Goal: Task Accomplishment & Management: Complete application form

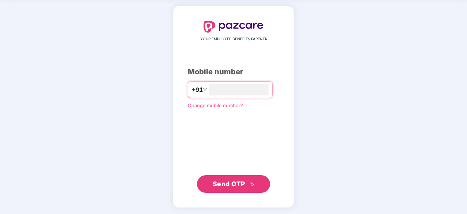
type input "**********"
click at [243, 185] on span "Send OTP" at bounding box center [229, 184] width 33 height 8
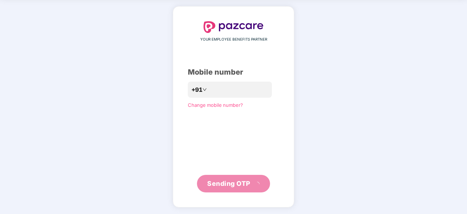
scroll to position [24, 0]
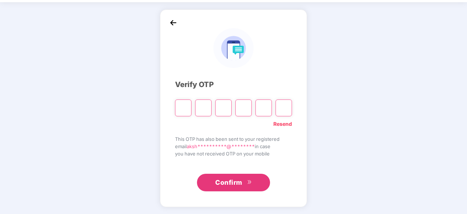
type input "*"
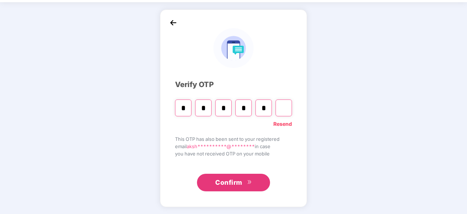
type input "*"
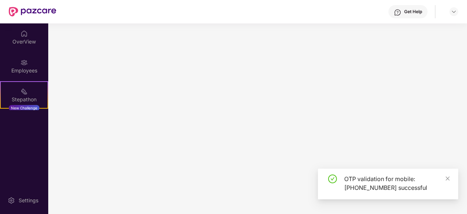
scroll to position [0, 0]
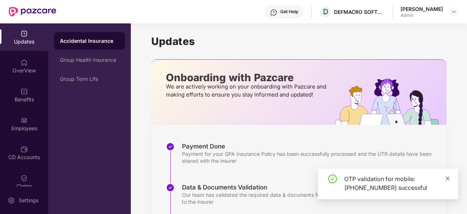
click at [448, 177] on icon "close" at bounding box center [447, 178] width 5 height 5
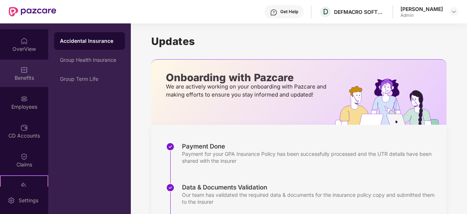
scroll to position [23, 0]
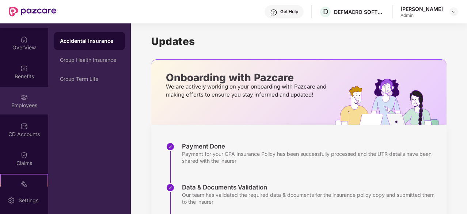
click at [22, 102] on div "Employees" at bounding box center [24, 105] width 48 height 7
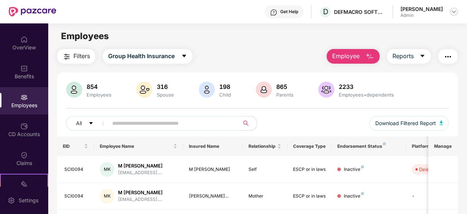
click at [456, 10] on img at bounding box center [454, 12] width 6 height 6
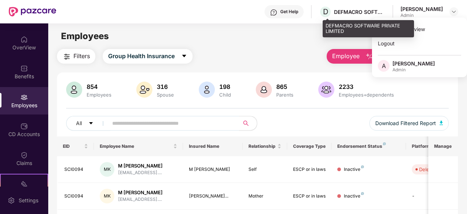
click at [349, 11] on div "DEFMACRO SOFTWARE PRIVATE LIMITED" at bounding box center [359, 11] width 51 height 7
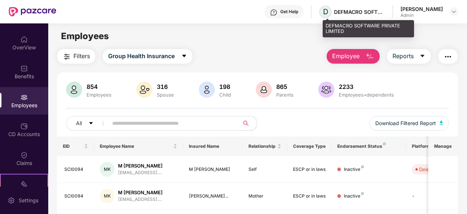
click at [328, 13] on span "D" at bounding box center [325, 11] width 5 height 9
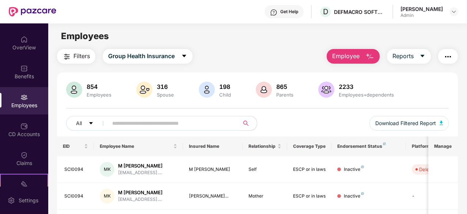
click at [304, 40] on div "Employees" at bounding box center [257, 36] width 419 height 14
click at [453, 11] on img at bounding box center [454, 12] width 6 height 6
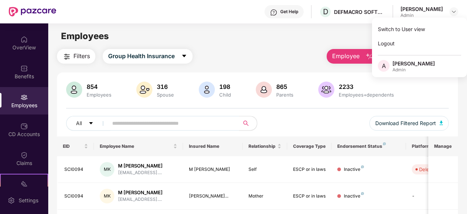
click at [263, 47] on main "Employees Filters Group Health Insurance Employee Reports 854 Employees 316 Spo…" at bounding box center [257, 130] width 419 height 214
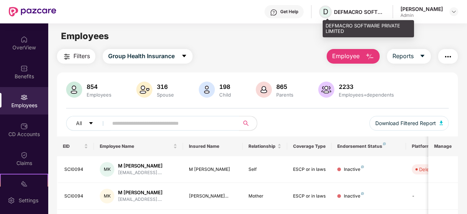
click at [332, 12] on span "D" at bounding box center [325, 11] width 13 height 13
click at [328, 13] on span "D" at bounding box center [325, 11] width 5 height 9
drag, startPoint x: 329, startPoint y: 12, endPoint x: 363, endPoint y: 9, distance: 34.9
click at [332, 11] on span "D" at bounding box center [325, 11] width 13 height 13
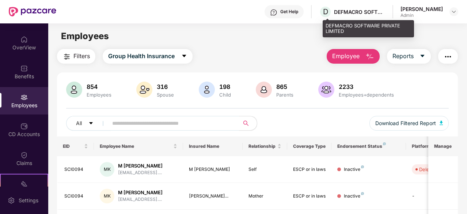
click at [366, 10] on div "DEFMACRO SOFTWARE PRIVATE LIMITED" at bounding box center [359, 11] width 51 height 7
click at [366, 11] on div "DEFMACRO SOFTWARE PRIVATE LIMITED" at bounding box center [359, 11] width 51 height 7
drag, startPoint x: 366, startPoint y: 11, endPoint x: 379, endPoint y: 12, distance: 12.9
click at [376, 11] on div "DEFMACRO SOFTWARE PRIVATE LIMITED" at bounding box center [359, 11] width 51 height 7
click at [381, 12] on div "DEFMACRO SOFTWARE PRIVATE LIMITED" at bounding box center [359, 11] width 51 height 7
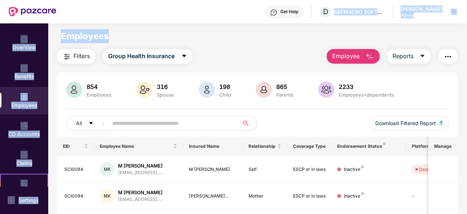
drag, startPoint x: 168, startPoint y: 18, endPoint x: 84, endPoint y: 37, distance: 86.2
click at [100, 38] on div "Get Help D DEFMACRO SOFTWARE PRIVATE LIMITED Akshita Sharma Admin Updates OverV…" at bounding box center [233, 107] width 467 height 214
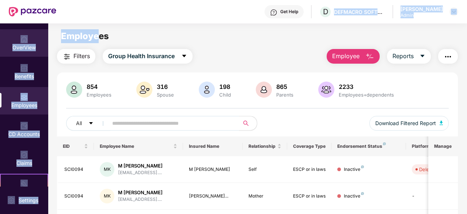
click at [24, 41] on img at bounding box center [23, 39] width 7 height 7
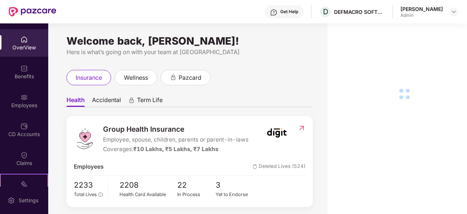
click at [285, 43] on div "Welcome back, [PERSON_NAME]!" at bounding box center [190, 41] width 246 height 6
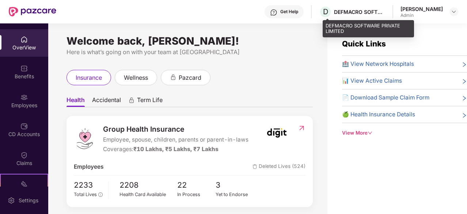
click at [362, 14] on div "DEFMACRO SOFTWARE PRIVATE LIMITED" at bounding box center [359, 11] width 51 height 7
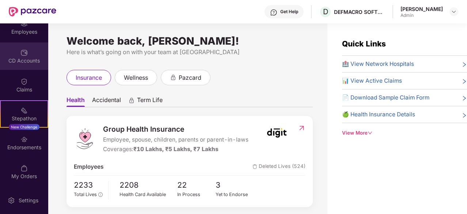
scroll to position [97, 0]
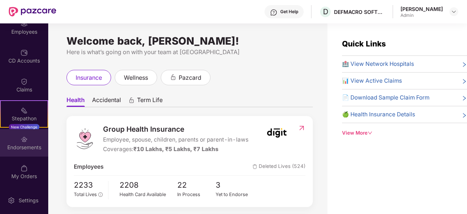
click at [20, 150] on div "Endorsements" at bounding box center [24, 147] width 48 height 7
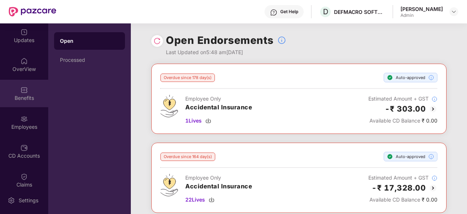
scroll to position [0, 0]
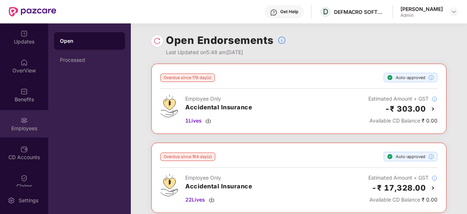
click at [19, 119] on div "Employees" at bounding box center [24, 123] width 48 height 27
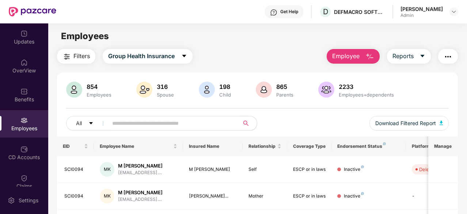
click at [363, 52] on button "Employee" at bounding box center [353, 56] width 53 height 15
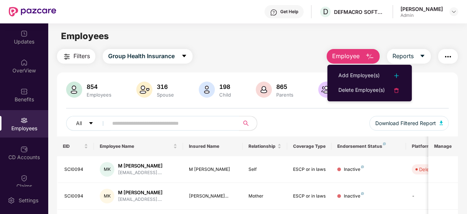
click at [298, 34] on div "Employees" at bounding box center [257, 36] width 419 height 14
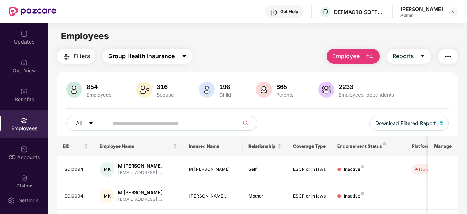
click at [153, 53] on span "Group Health Insurance" at bounding box center [141, 56] width 67 height 9
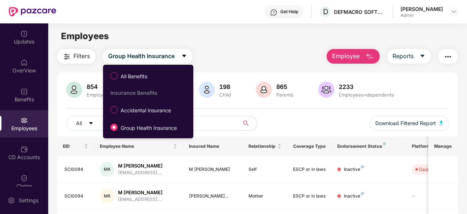
click at [235, 55] on div "Filters Group Health Insurance Employee Reports" at bounding box center [257, 56] width 401 height 15
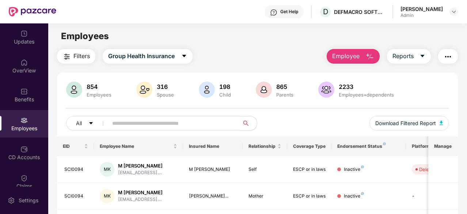
click at [454, 60] on button "button" at bounding box center [448, 56] width 20 height 15
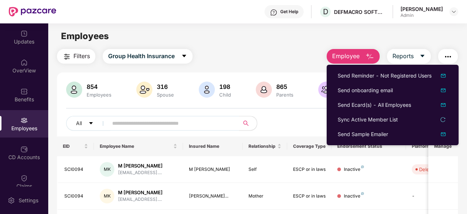
click at [276, 46] on main "Employees Filters Group Health Insurance Employee Reports 854 Employees 316 Spo…" at bounding box center [257, 130] width 419 height 214
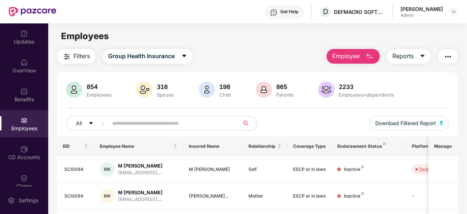
click at [351, 58] on span "Employee" at bounding box center [345, 56] width 27 height 9
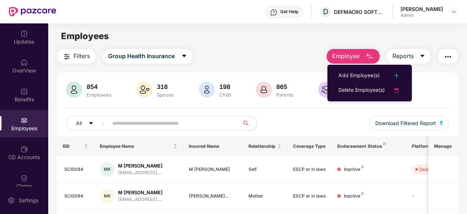
click at [279, 48] on main "Employees Filters Group Health Insurance Employee Reports 854 Employees 316 Spo…" at bounding box center [257, 130] width 419 height 214
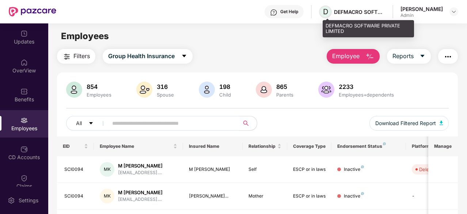
click at [328, 9] on span "D" at bounding box center [325, 11] width 5 height 9
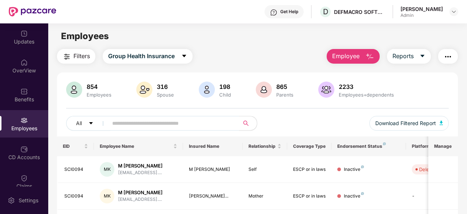
click at [74, 53] on span "Filters" at bounding box center [81, 56] width 16 height 9
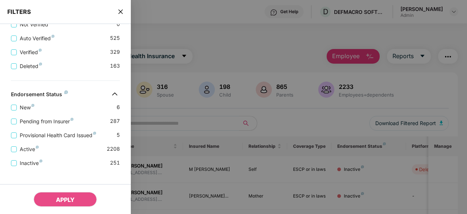
scroll to position [273, 0]
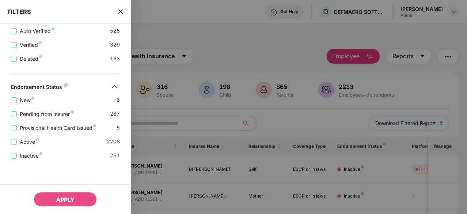
click at [174, 33] on div at bounding box center [233, 107] width 467 height 214
click at [118, 10] on icon "close" at bounding box center [121, 12] width 6 height 6
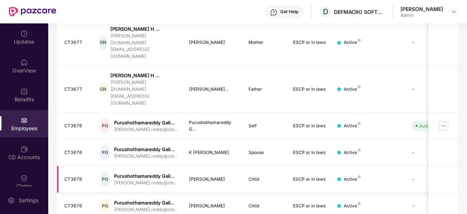
scroll to position [0, 0]
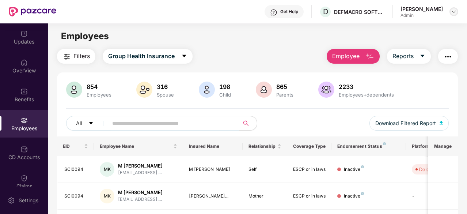
click at [454, 14] on img at bounding box center [454, 12] width 6 height 6
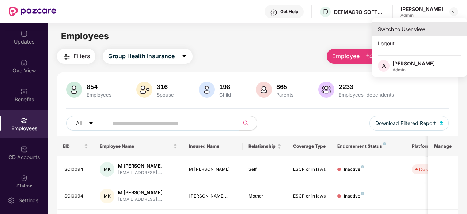
click at [404, 31] on div "Switch to User view" at bounding box center [419, 29] width 95 height 14
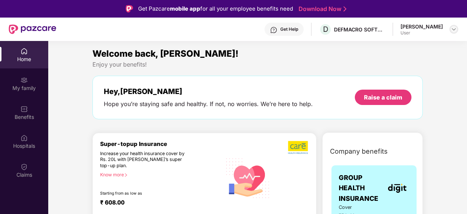
click at [457, 29] on div at bounding box center [454, 29] width 9 height 9
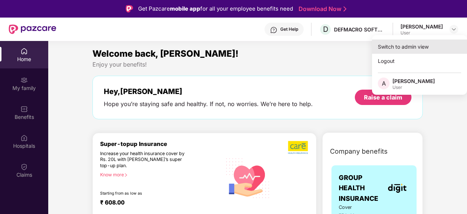
click at [410, 47] on div "Switch to admin view" at bounding box center [419, 46] width 95 height 14
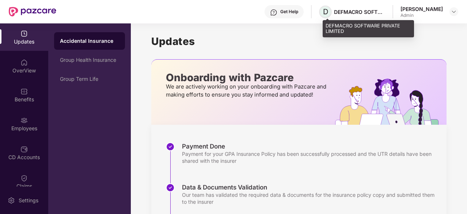
click at [328, 11] on span "D" at bounding box center [325, 11] width 5 height 9
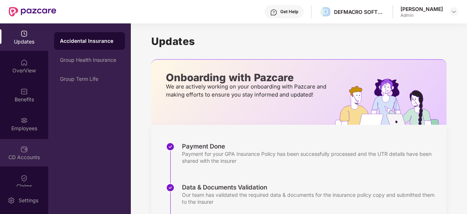
scroll to position [2, 0]
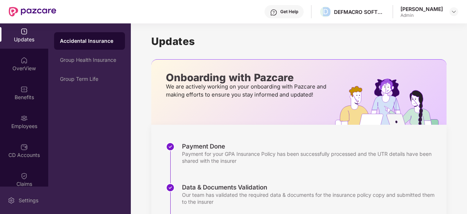
click at [8, 198] on img at bounding box center [11, 200] width 7 height 7
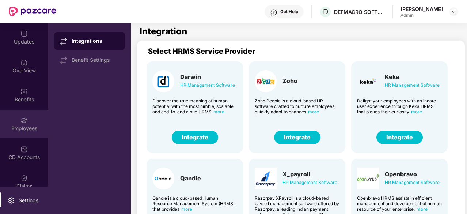
click at [29, 113] on div "Employees" at bounding box center [24, 123] width 48 height 27
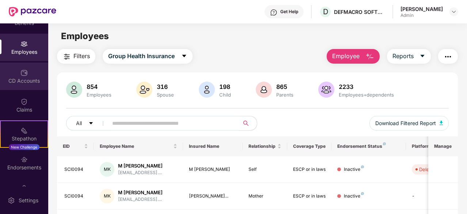
scroll to position [77, 0]
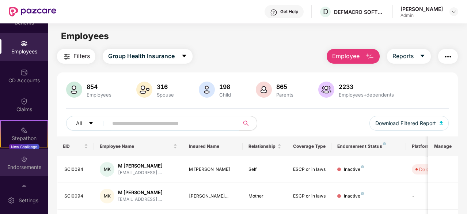
click at [22, 174] on div "Endorsements" at bounding box center [24, 162] width 48 height 27
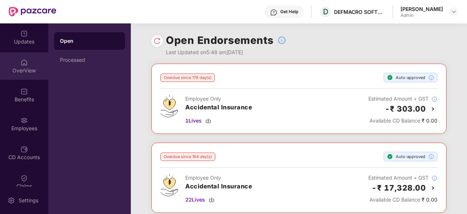
click at [18, 64] on div "OverView" at bounding box center [24, 65] width 48 height 27
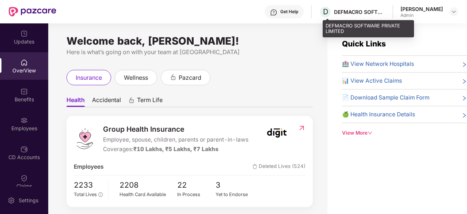
click at [369, 11] on div "DEFMACRO SOFTWARE PRIVATE LIMITED" at bounding box center [359, 11] width 51 height 7
click at [326, 10] on span "D" at bounding box center [325, 11] width 13 height 13
click at [328, 12] on span "D" at bounding box center [325, 11] width 5 height 9
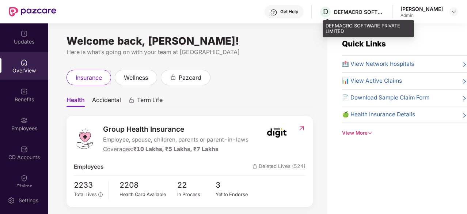
drag, startPoint x: 330, startPoint y: 12, endPoint x: 286, endPoint y: 40, distance: 51.9
click at [286, 40] on div "Welcome back, [PERSON_NAME]!" at bounding box center [190, 41] width 246 height 6
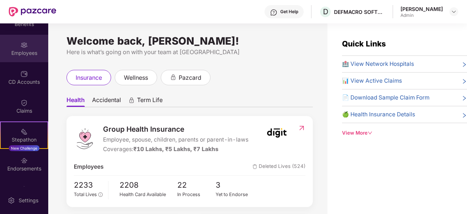
scroll to position [76, 0]
click at [32, 9] on img at bounding box center [33, 12] width 48 height 10
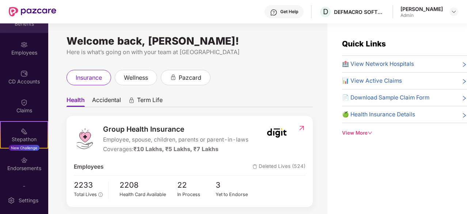
scroll to position [0, 0]
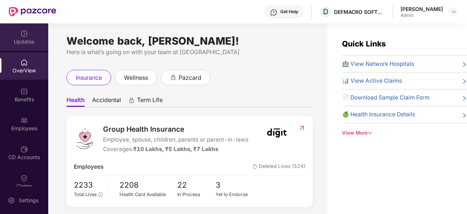
click at [17, 39] on div "Updates" at bounding box center [24, 41] width 48 height 7
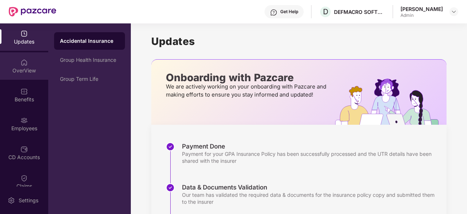
click at [29, 69] on div "OverView" at bounding box center [24, 70] width 48 height 7
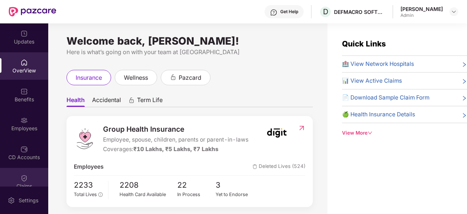
scroll to position [97, 0]
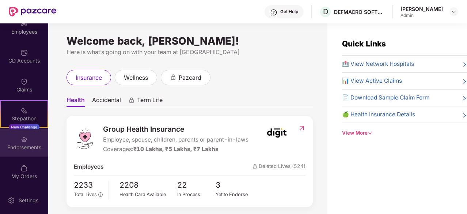
click at [27, 139] on div "Endorsements" at bounding box center [24, 142] width 48 height 27
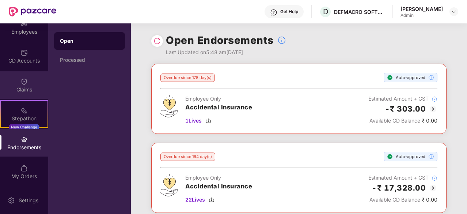
scroll to position [0, 0]
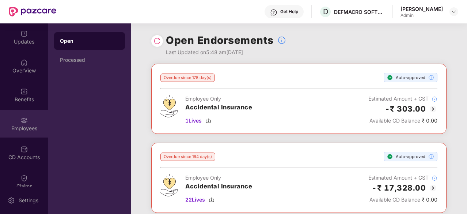
click at [25, 119] on img at bounding box center [23, 120] width 7 height 7
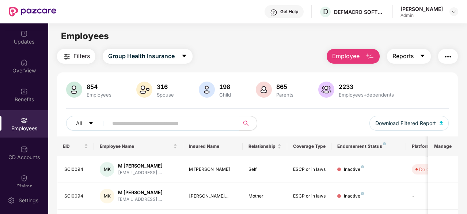
click at [417, 56] on button "Reports" at bounding box center [409, 56] width 44 height 15
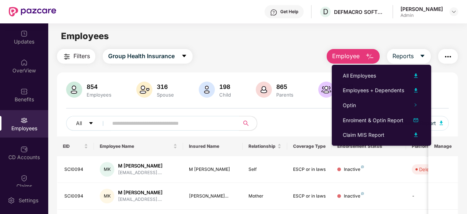
click at [373, 39] on div "Employees" at bounding box center [257, 36] width 419 height 14
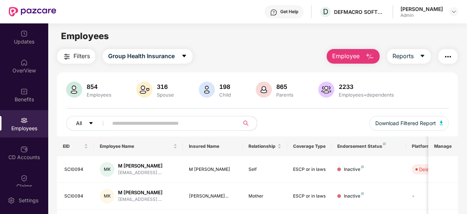
click at [87, 125] on button "All" at bounding box center [88, 123] width 45 height 15
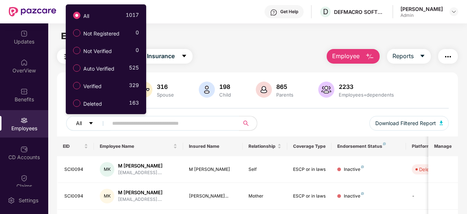
click at [87, 125] on button "All" at bounding box center [88, 123] width 45 height 15
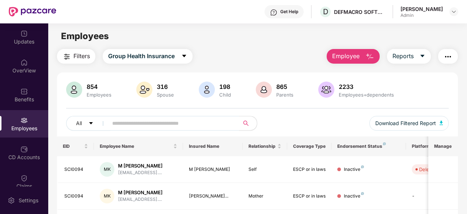
click at [365, 55] on button "Employee" at bounding box center [353, 56] width 53 height 15
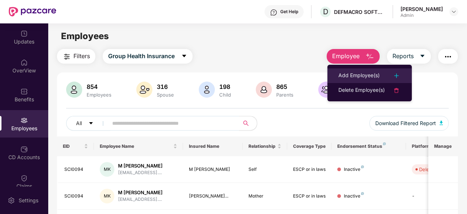
click at [365, 79] on div "Add Employee(s)" at bounding box center [359, 75] width 41 height 9
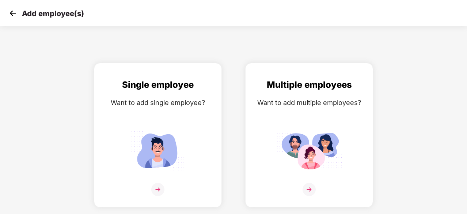
click at [12, 14] on img at bounding box center [12, 13] width 11 height 11
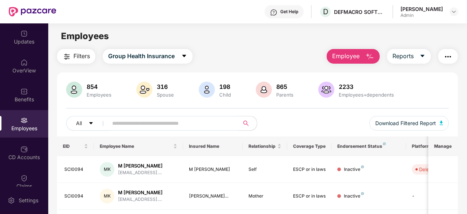
click at [351, 50] on button "Employee" at bounding box center [353, 56] width 53 height 15
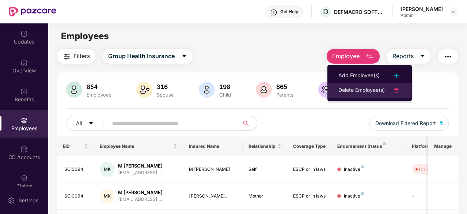
click at [359, 90] on div "Delete Employee(s)" at bounding box center [362, 90] width 46 height 9
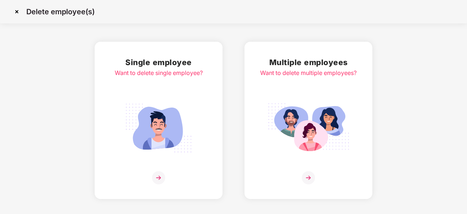
click at [308, 180] on img at bounding box center [308, 177] width 13 height 13
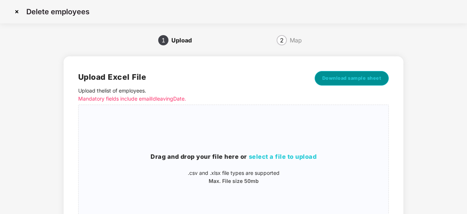
click at [358, 78] on span "Download sample sheet" at bounding box center [351, 78] width 59 height 7
click at [289, 154] on span "select a file to upload" at bounding box center [283, 156] width 68 height 7
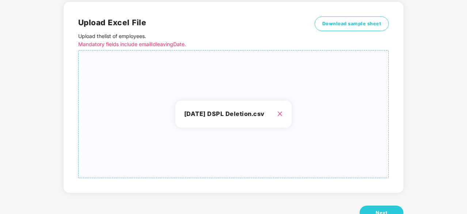
scroll to position [79, 0]
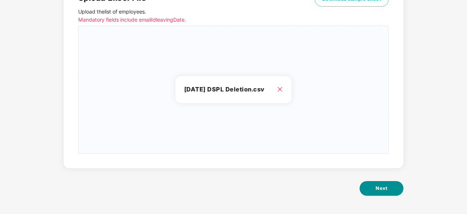
click at [376, 188] on span "Next" at bounding box center [382, 188] width 12 height 7
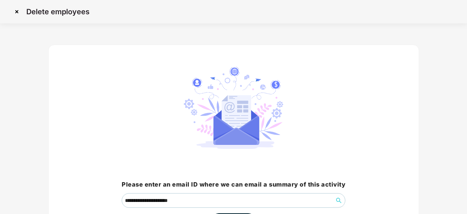
scroll to position [56, 0]
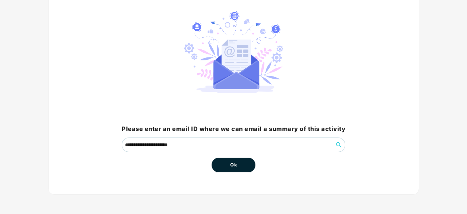
click at [229, 162] on button "Ok" at bounding box center [234, 165] width 44 height 15
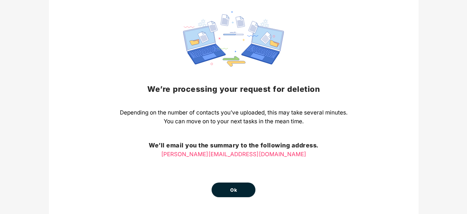
click at [237, 187] on button "Ok" at bounding box center [234, 189] width 44 height 15
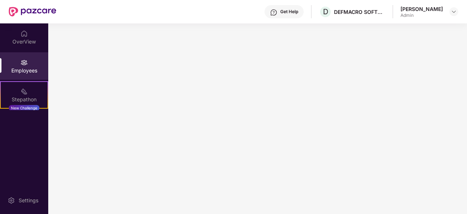
scroll to position [0, 0]
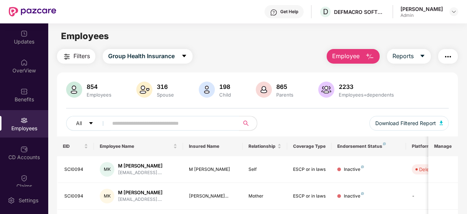
click at [364, 58] on button "Employee" at bounding box center [353, 56] width 53 height 15
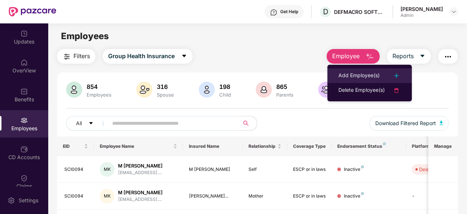
click at [369, 74] on div "Add Employee(s)" at bounding box center [359, 75] width 41 height 9
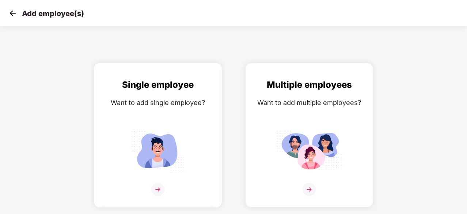
click at [159, 191] on img at bounding box center [157, 189] width 13 height 13
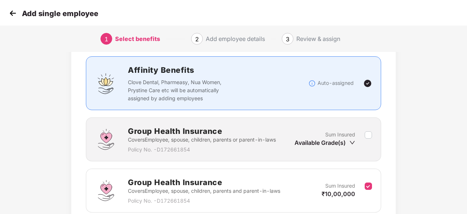
scroll to position [45, 0]
click at [354, 141] on icon "down" at bounding box center [352, 142] width 5 height 3
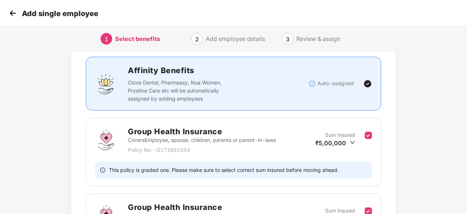
click at [418, 159] on div "Benefits 2 / 3 Selected Affinity Benefits Clove Dental, Pharmeasy, Nua Women, P…" at bounding box center [233, 181] width 389 height 341
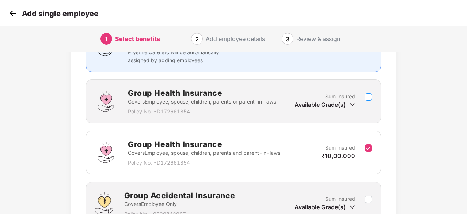
scroll to position [83, 0]
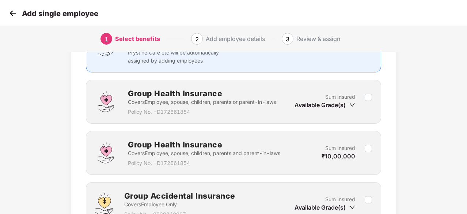
click at [365, 94] on div "Sum Insured Available Grade(s)" at bounding box center [330, 102] width 70 height 18
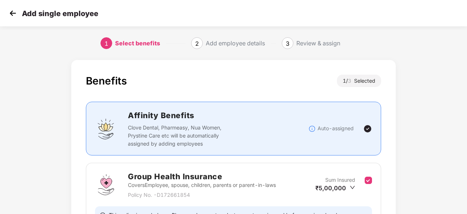
scroll to position [182, 0]
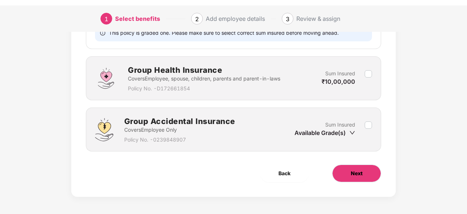
click at [359, 180] on button "Next" at bounding box center [356, 174] width 49 height 18
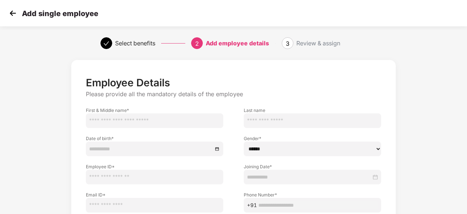
scroll to position [79, 0]
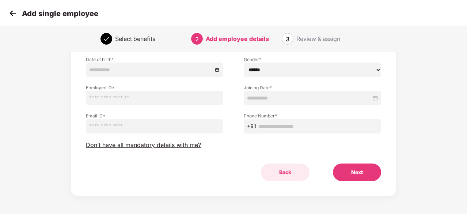
click at [286, 174] on button "Back" at bounding box center [285, 172] width 49 height 18
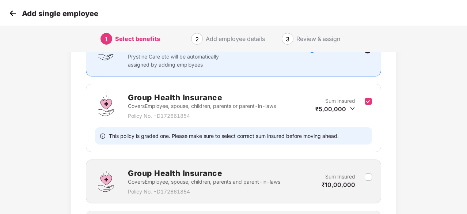
scroll to position [182, 0]
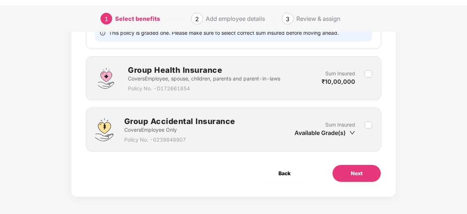
click at [283, 171] on span "Back" at bounding box center [285, 173] width 12 height 8
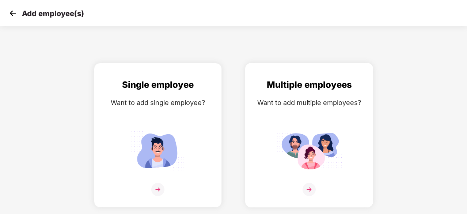
click at [314, 99] on div "Want to add multiple employees?" at bounding box center [309, 102] width 113 height 11
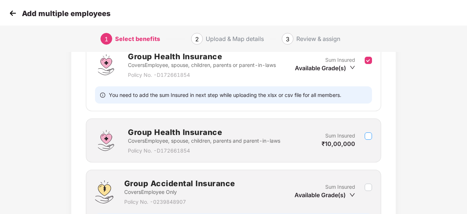
scroll to position [207, 0]
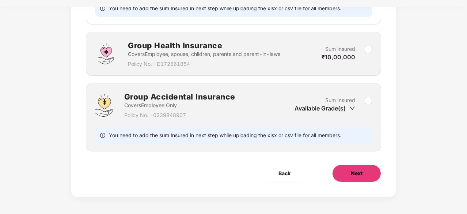
click at [360, 180] on button "Next" at bounding box center [356, 174] width 49 height 18
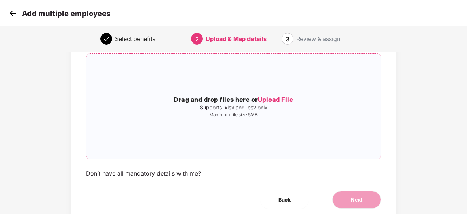
scroll to position [0, 0]
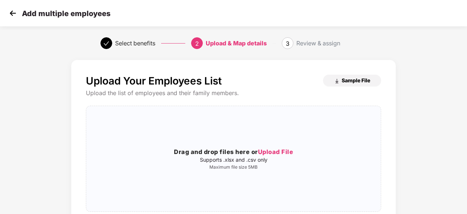
click at [371, 77] on button "Sample File" at bounding box center [352, 81] width 58 height 12
